Goal: Navigation & Orientation: Find specific page/section

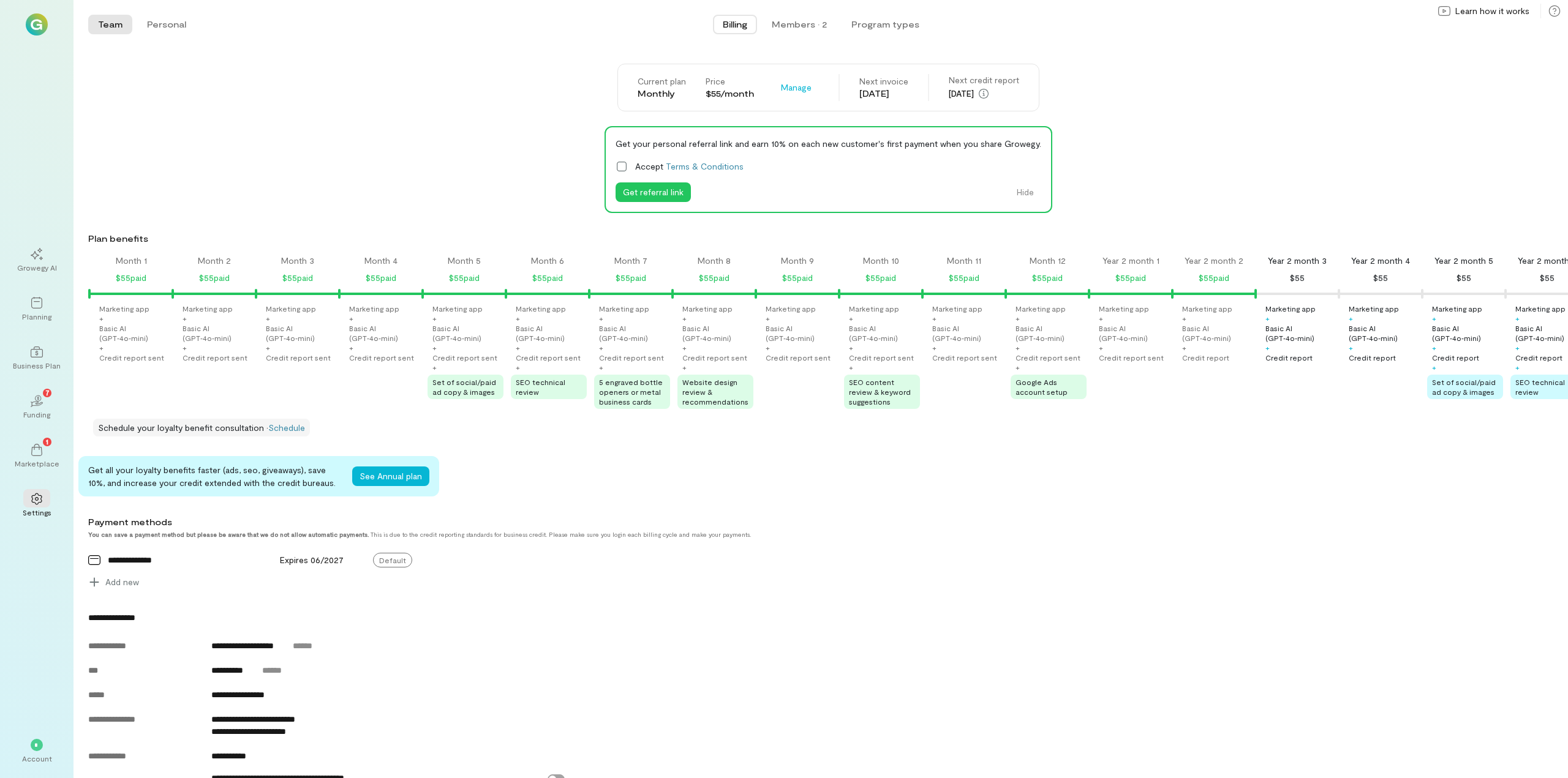
scroll to position [0, 607]
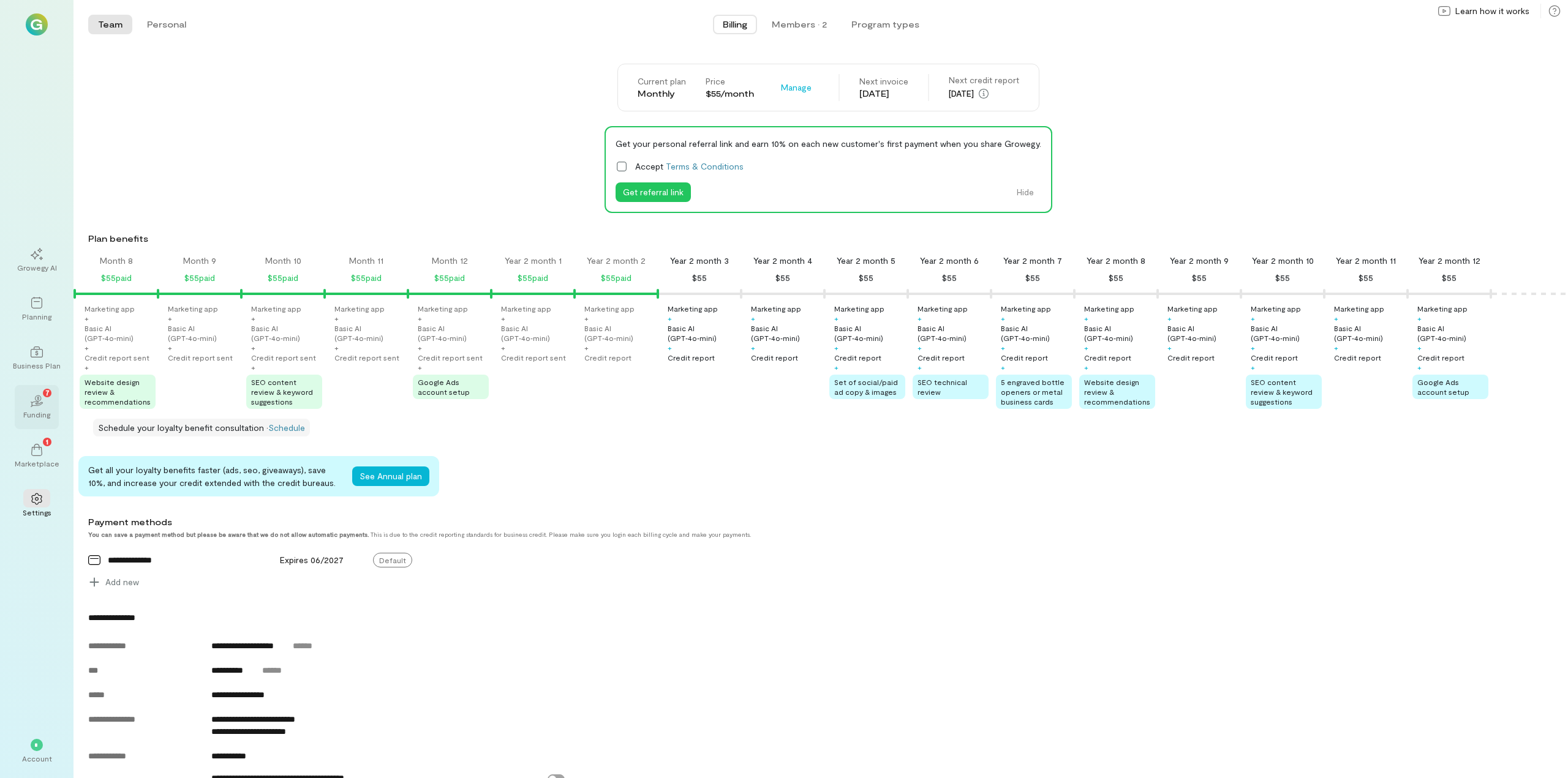
click at [40, 404] on icon at bounding box center [36, 404] width 13 height 6
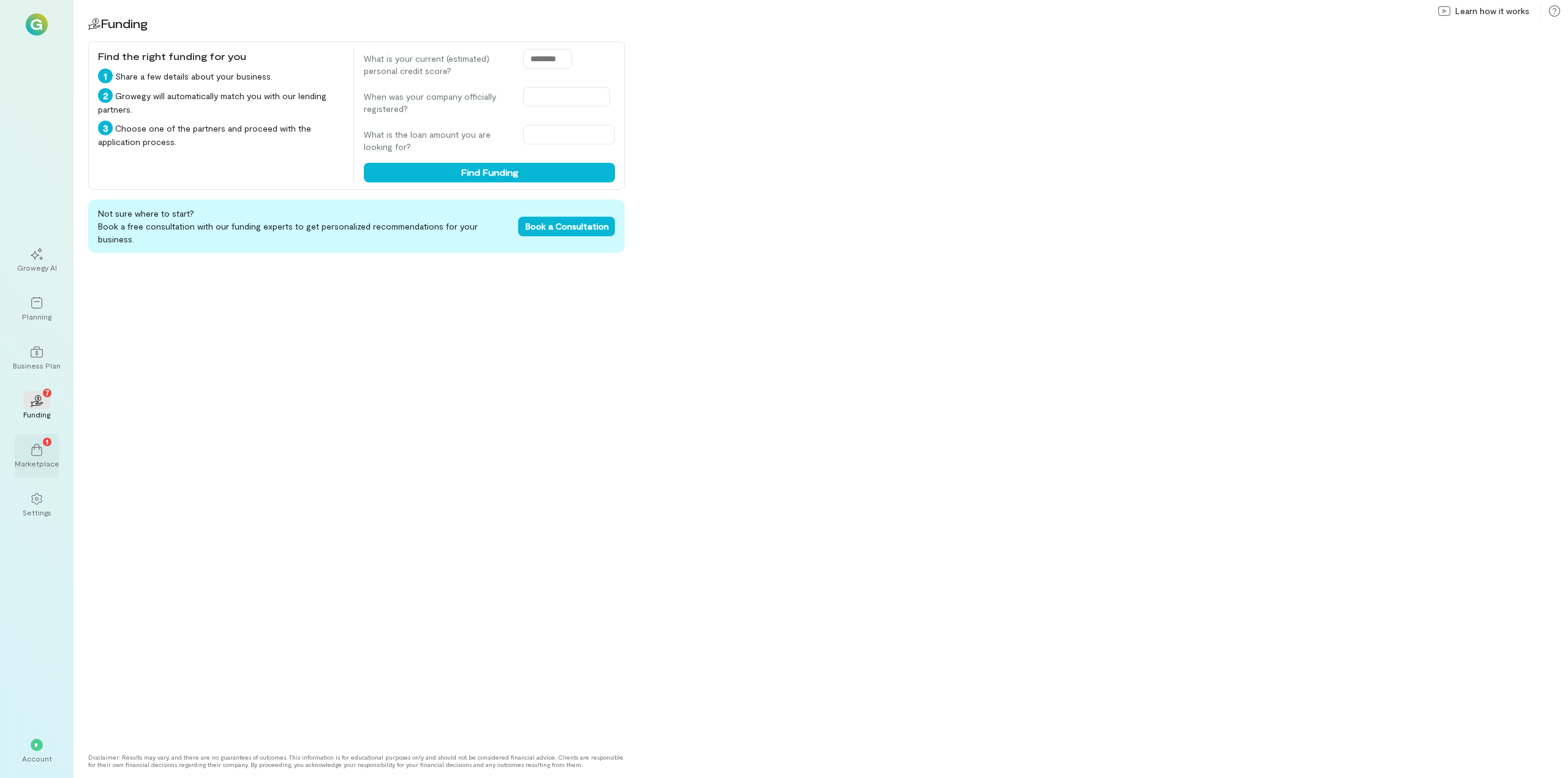
click at [43, 454] on div "1" at bounding box center [36, 449] width 27 height 18
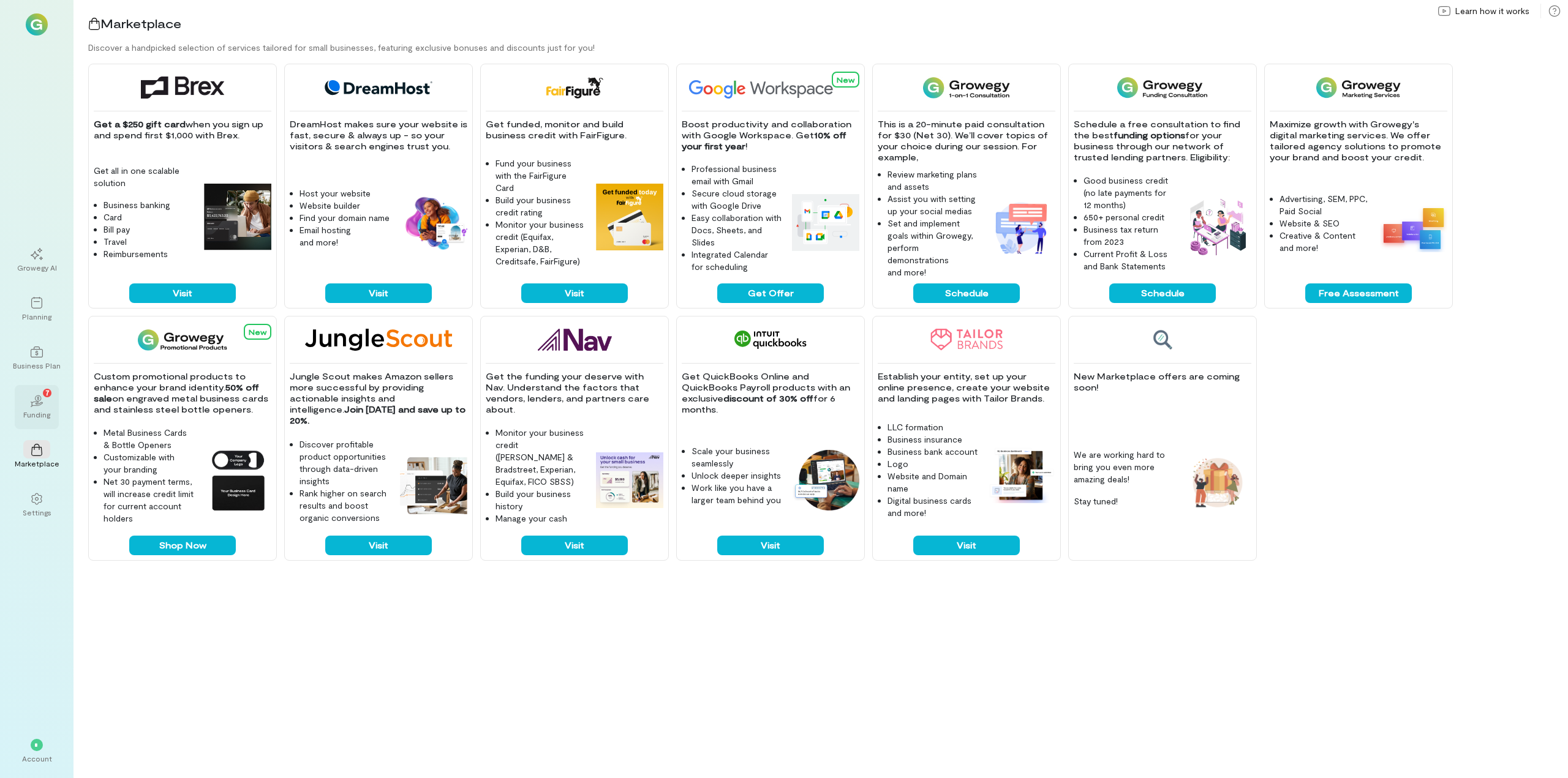
click at [42, 398] on icon "02" at bounding box center [37, 401] width 13 height 13
